Goal: Task Accomplishment & Management: Complete application form

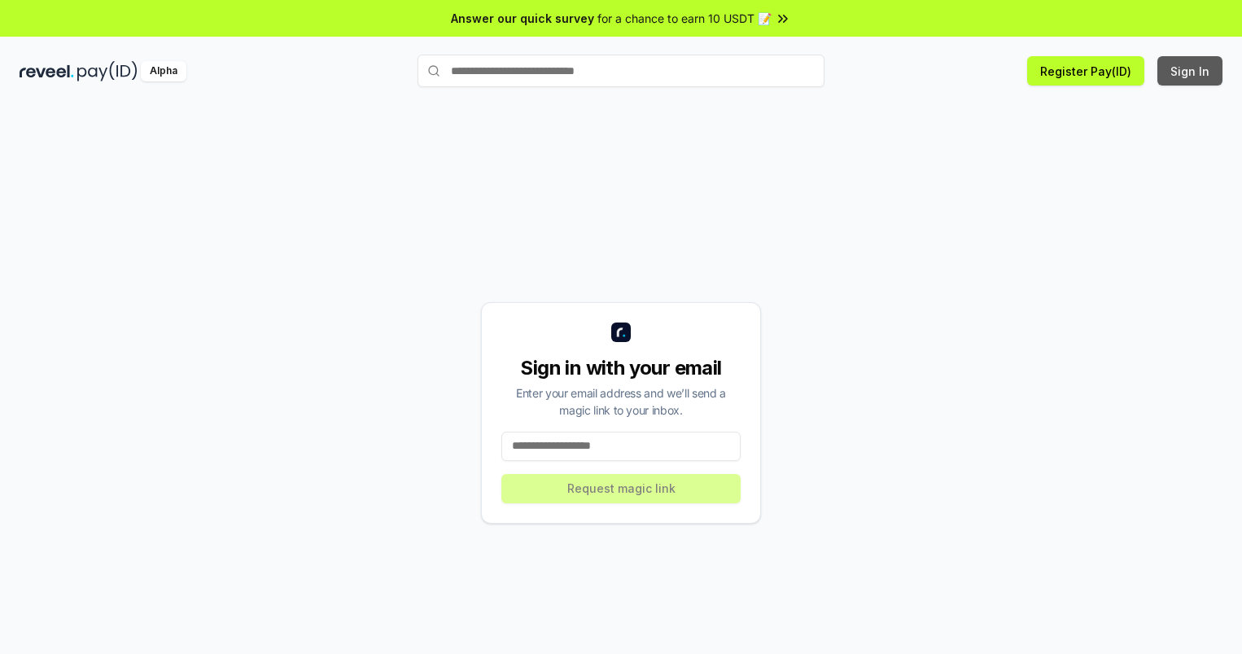
click at [1191, 71] on button "Sign In" at bounding box center [1190, 70] width 65 height 29
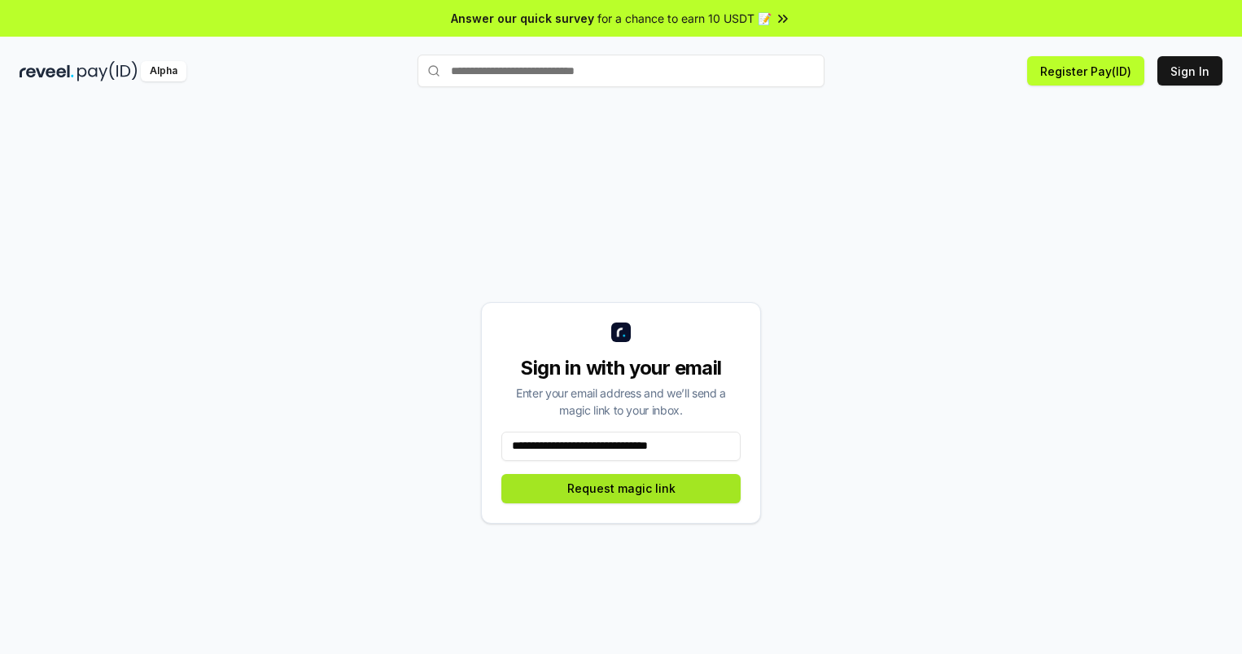
type input "**********"
click at [621, 488] on button "Request magic link" at bounding box center [620, 488] width 239 height 29
